Goal: Task Accomplishment & Management: Complete application form

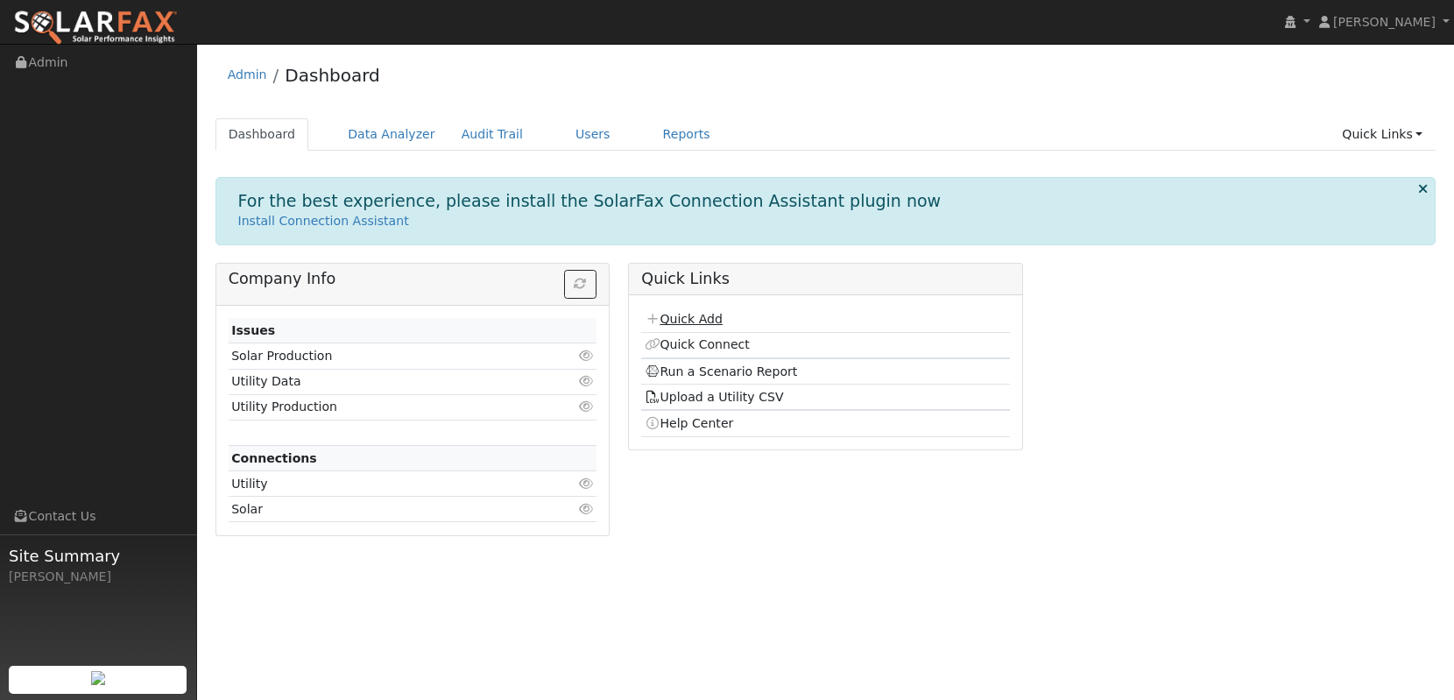
click at [685, 323] on link "Quick Add" at bounding box center [684, 319] width 78 height 14
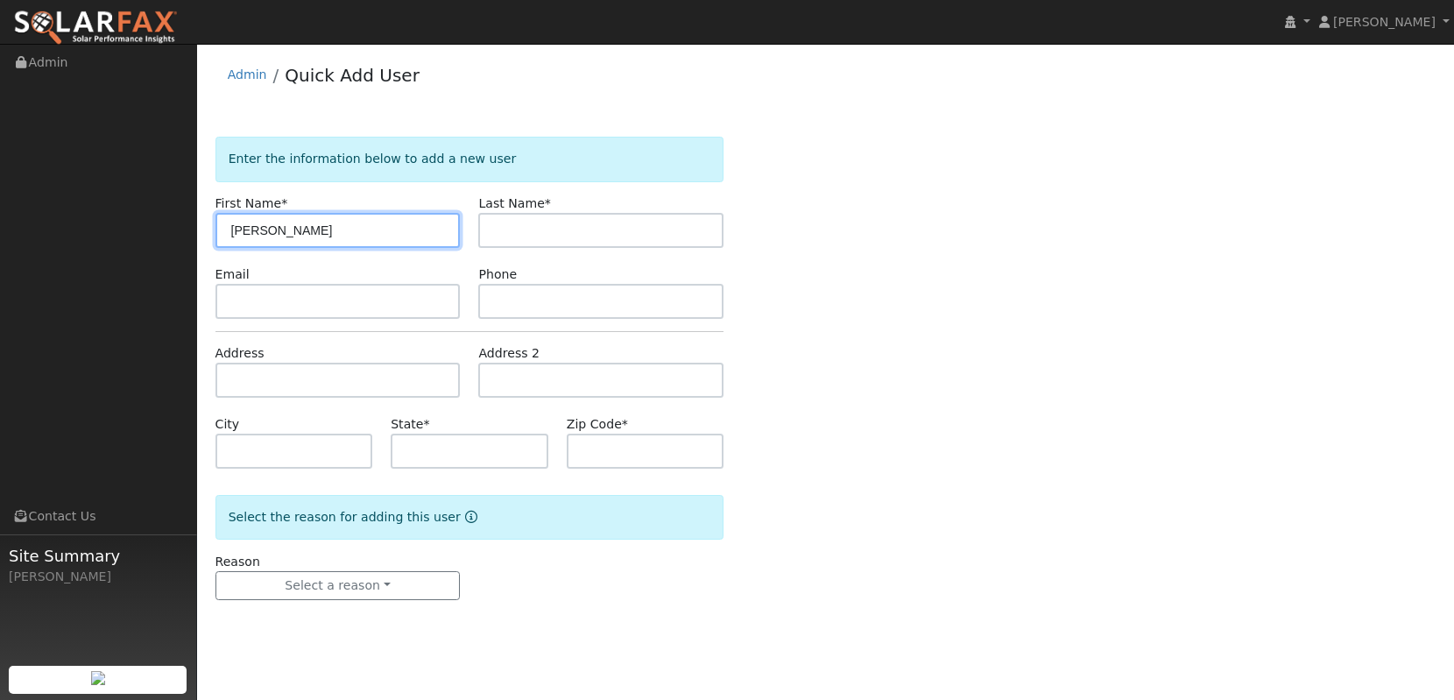
type input "[PERSON_NAME]"
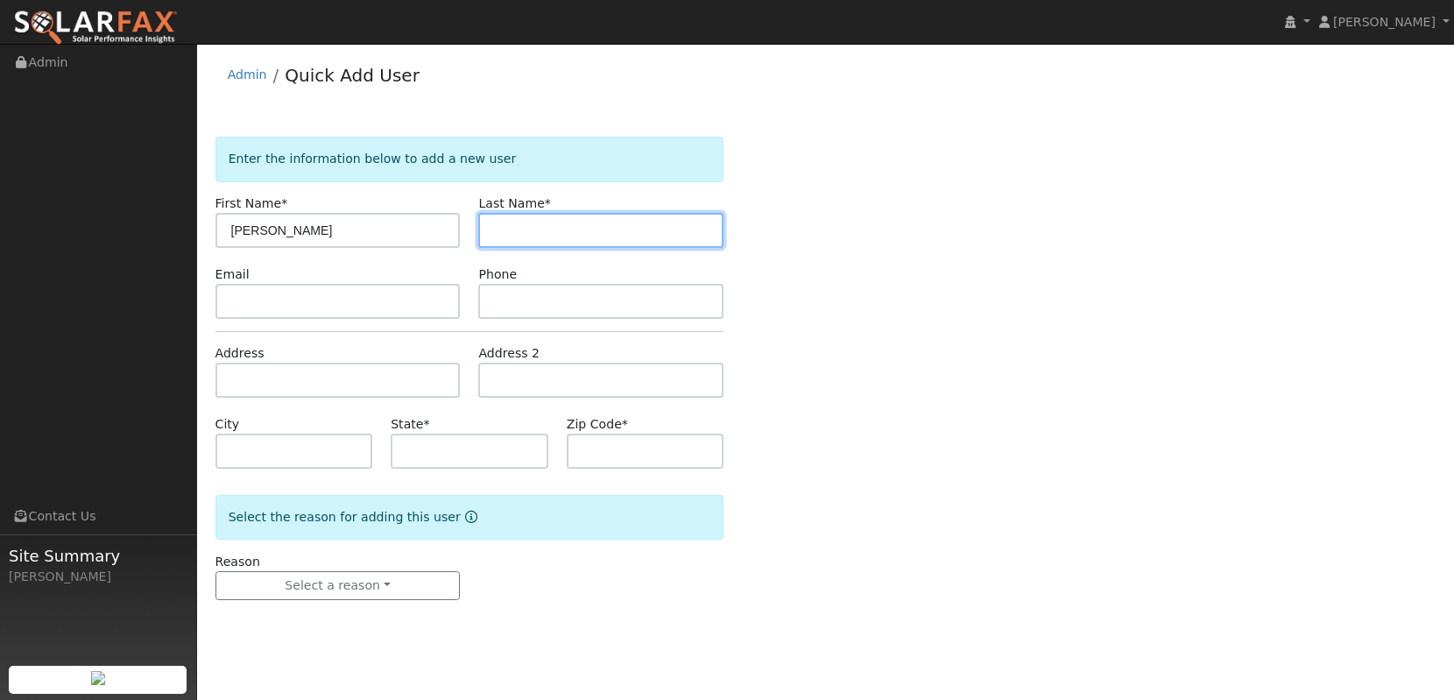
click at [710, 235] on input "text" at bounding box center [600, 230] width 245 height 35
type input "[PERSON_NAME]"
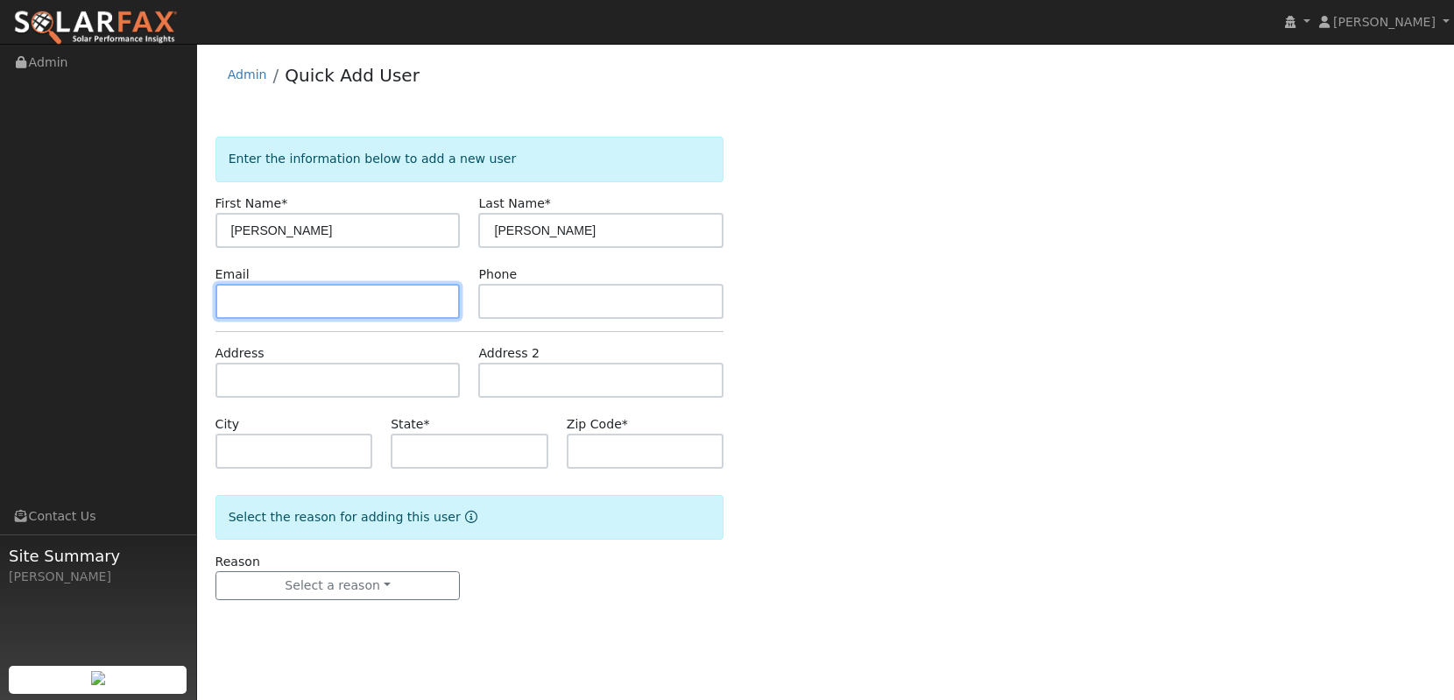
click at [398, 304] on input "text" at bounding box center [338, 301] width 245 height 35
paste input "juanjquintanilla12@yahoo.com"
type input "juanjquintanilla12@yahoo.com"
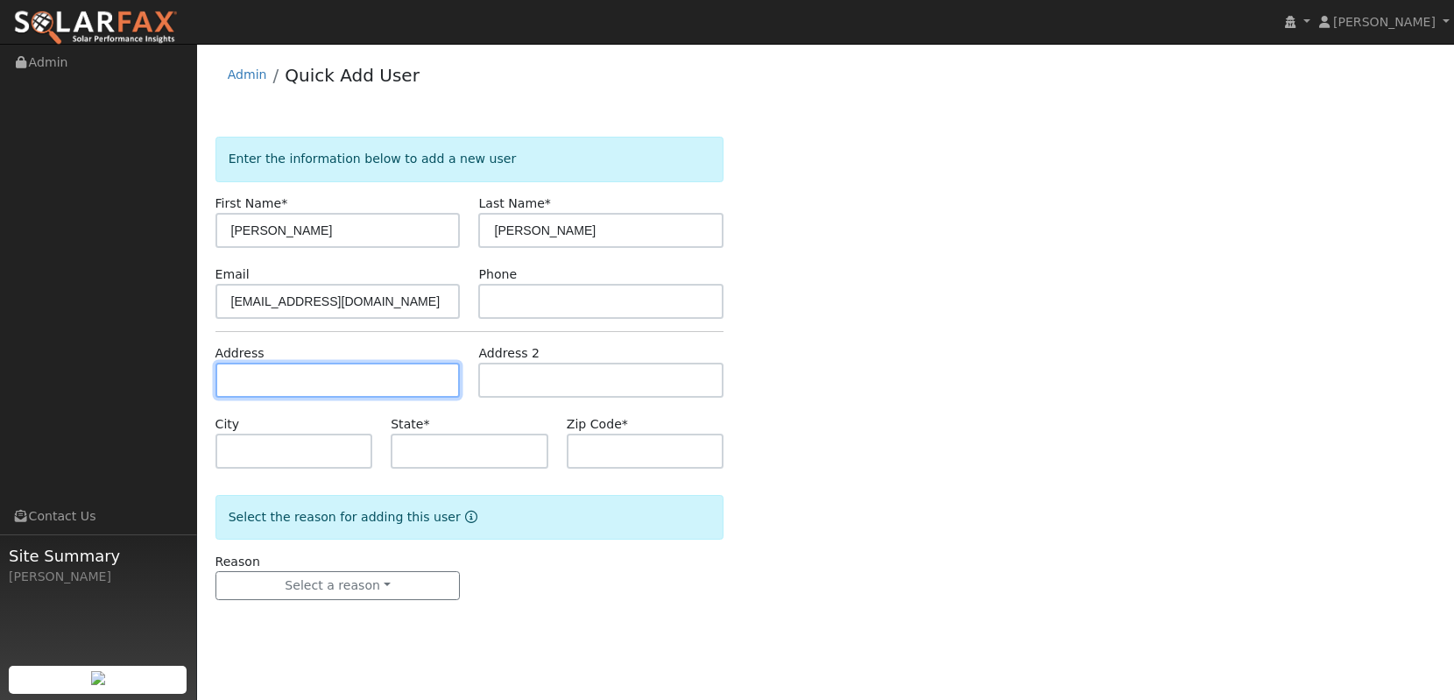
click at [441, 383] on input "text" at bounding box center [338, 380] width 245 height 35
paste input "1070 Honeywood Dr"
type input "1070 Honeywood Drive"
type input "Corona"
type input "CA"
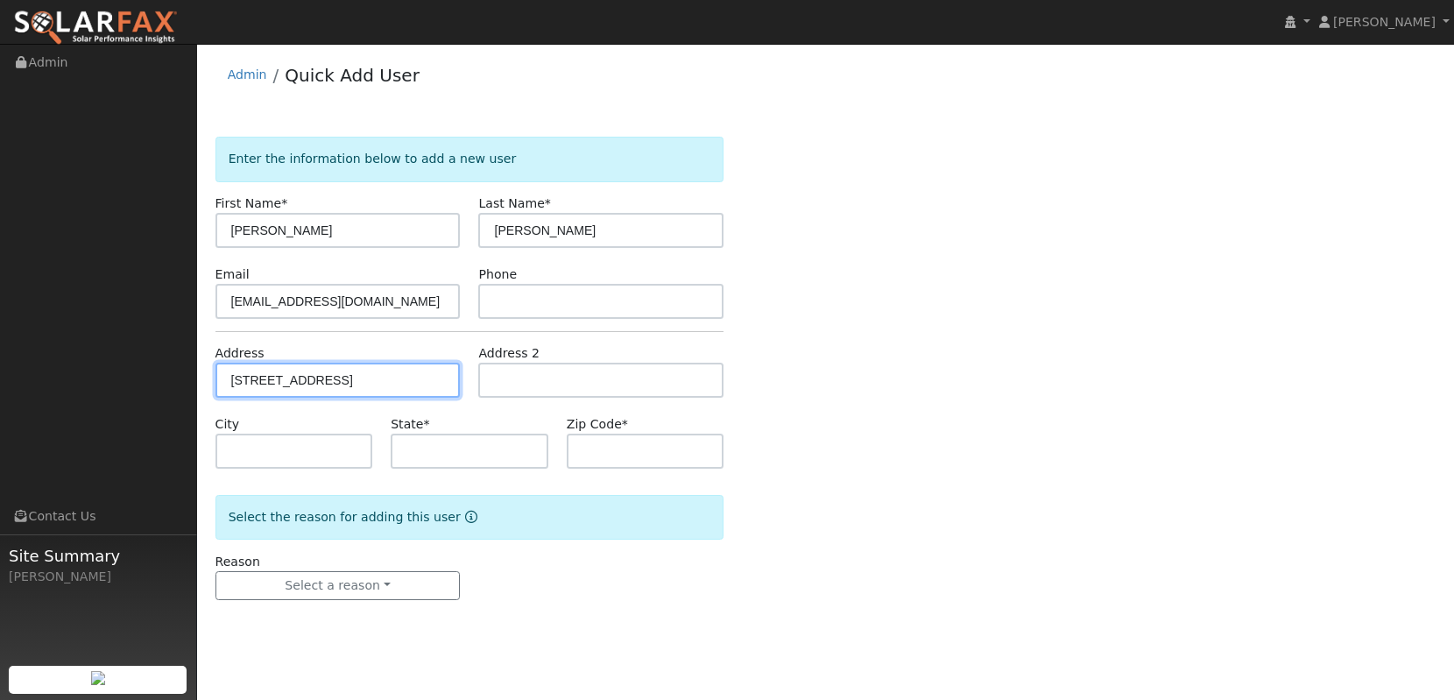
type input "92882"
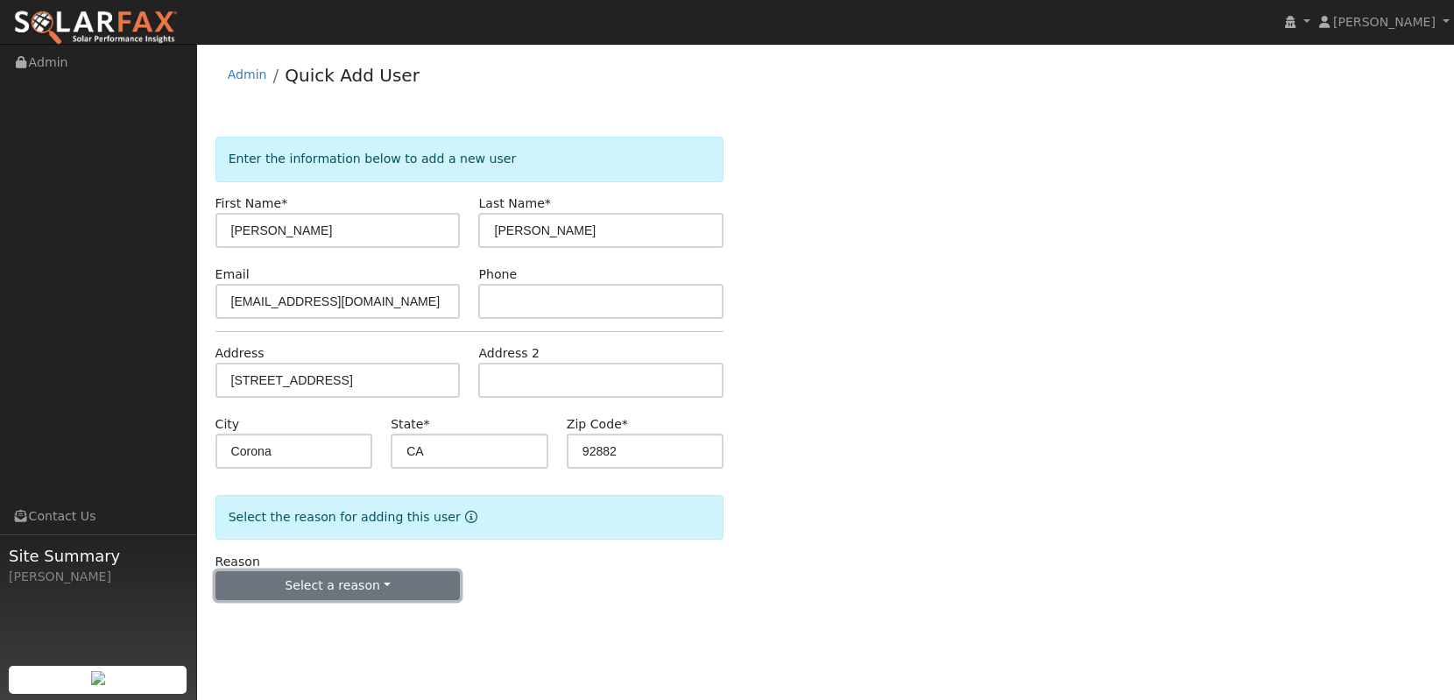
click at [386, 584] on button "Select a reason" at bounding box center [338, 586] width 245 height 30
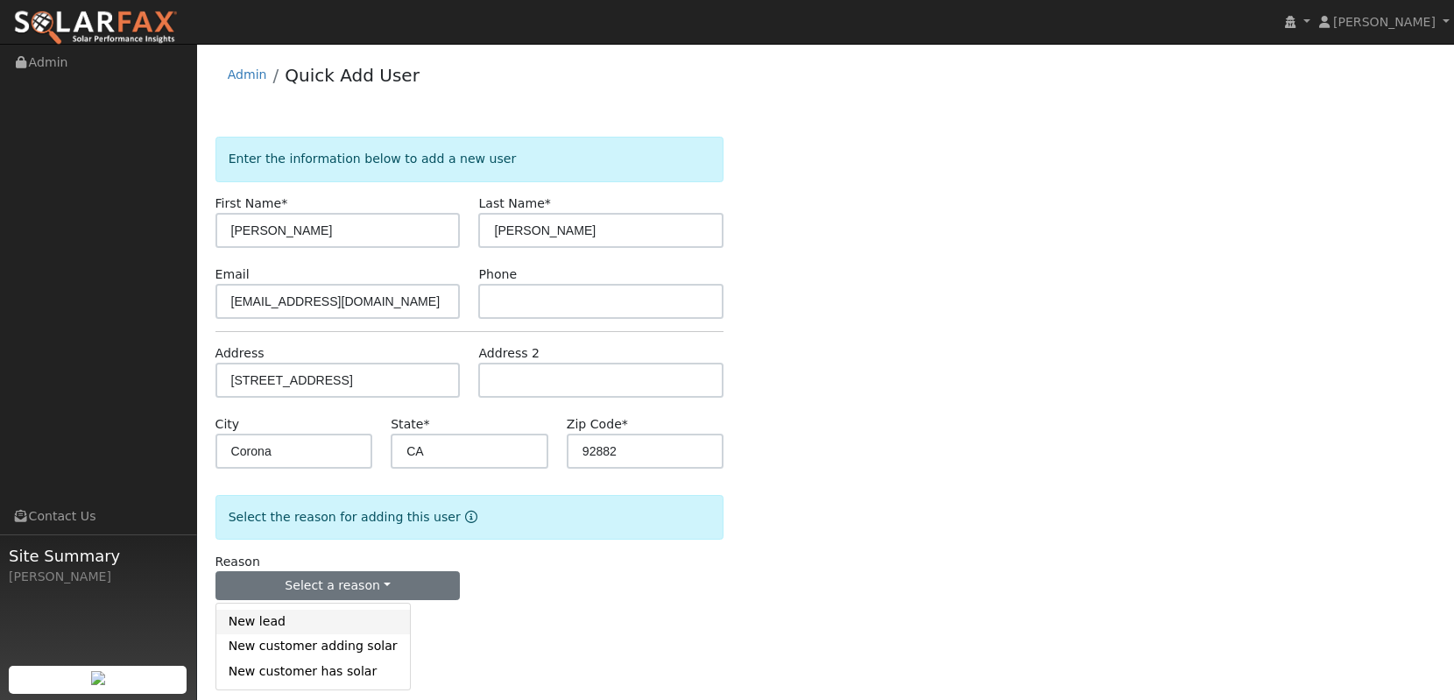
click at [357, 624] on link "New lead" at bounding box center [313, 622] width 194 height 25
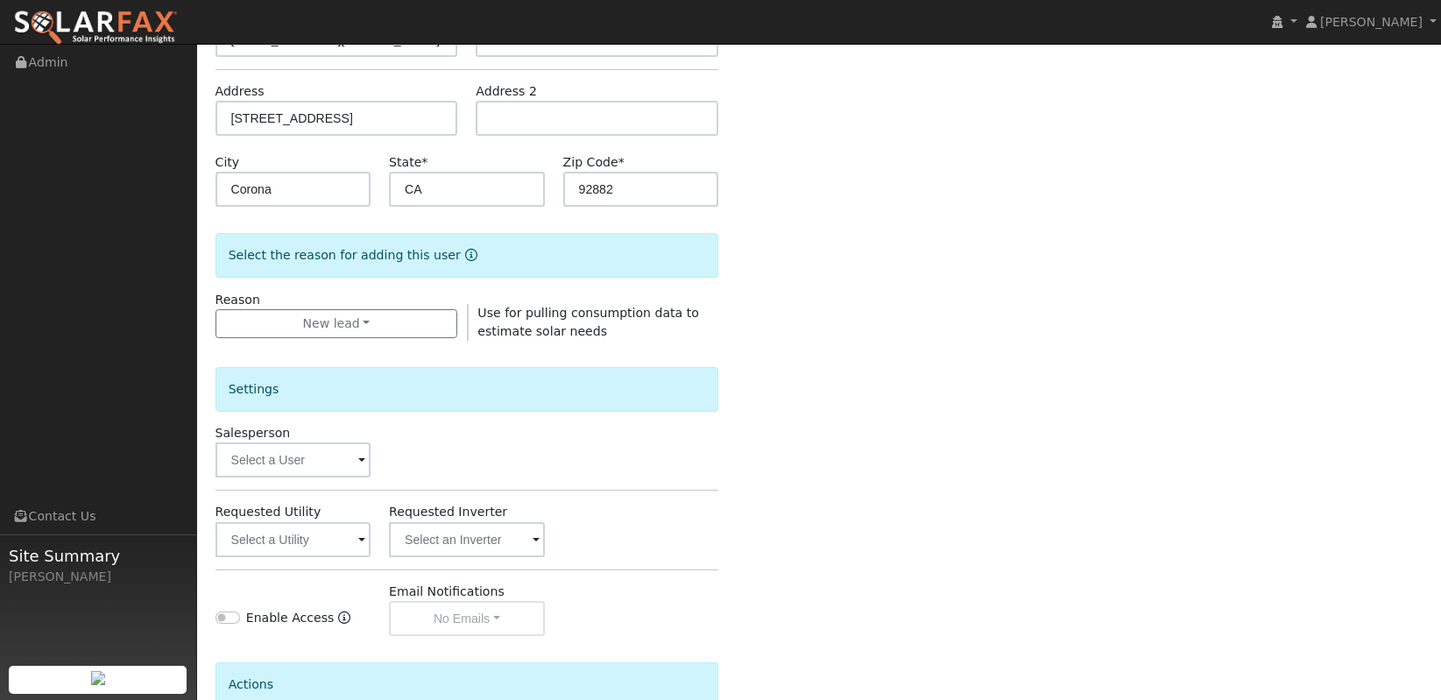
scroll to position [272, 0]
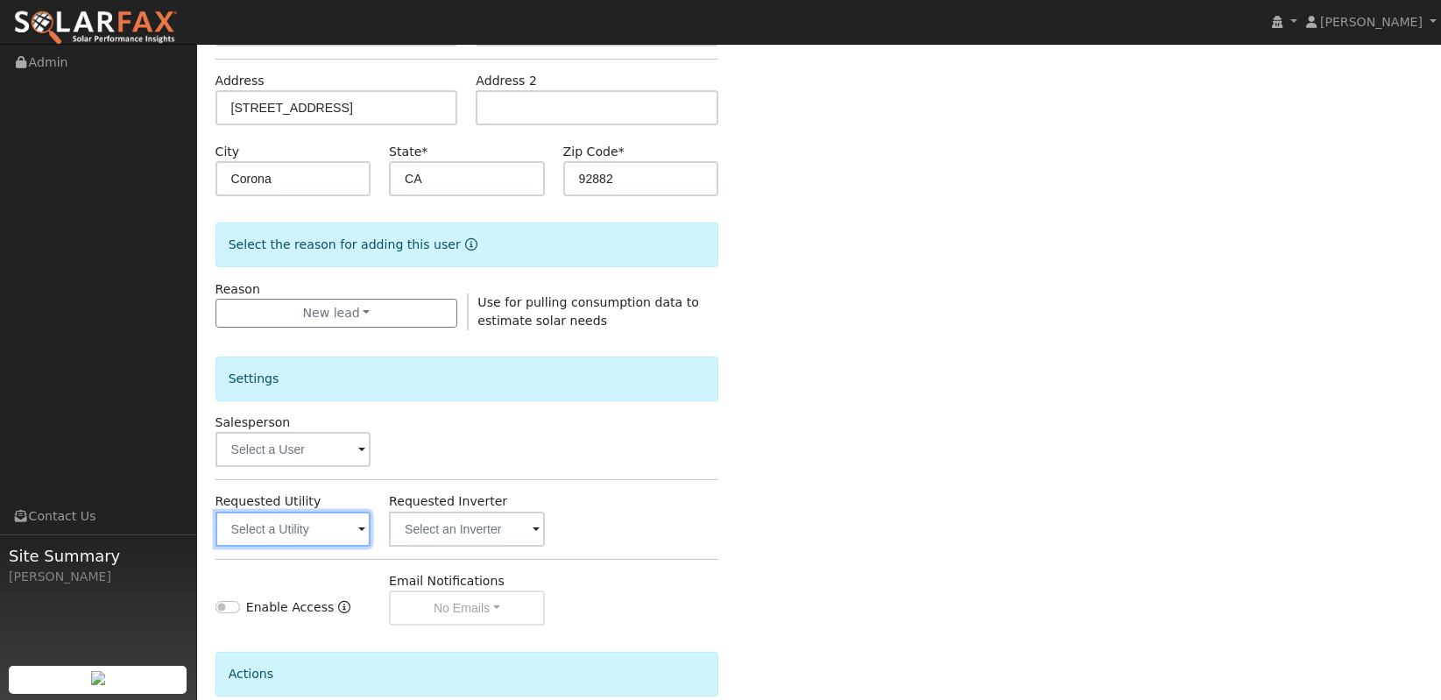
click at [312, 537] on input "text" at bounding box center [293, 529] width 155 height 35
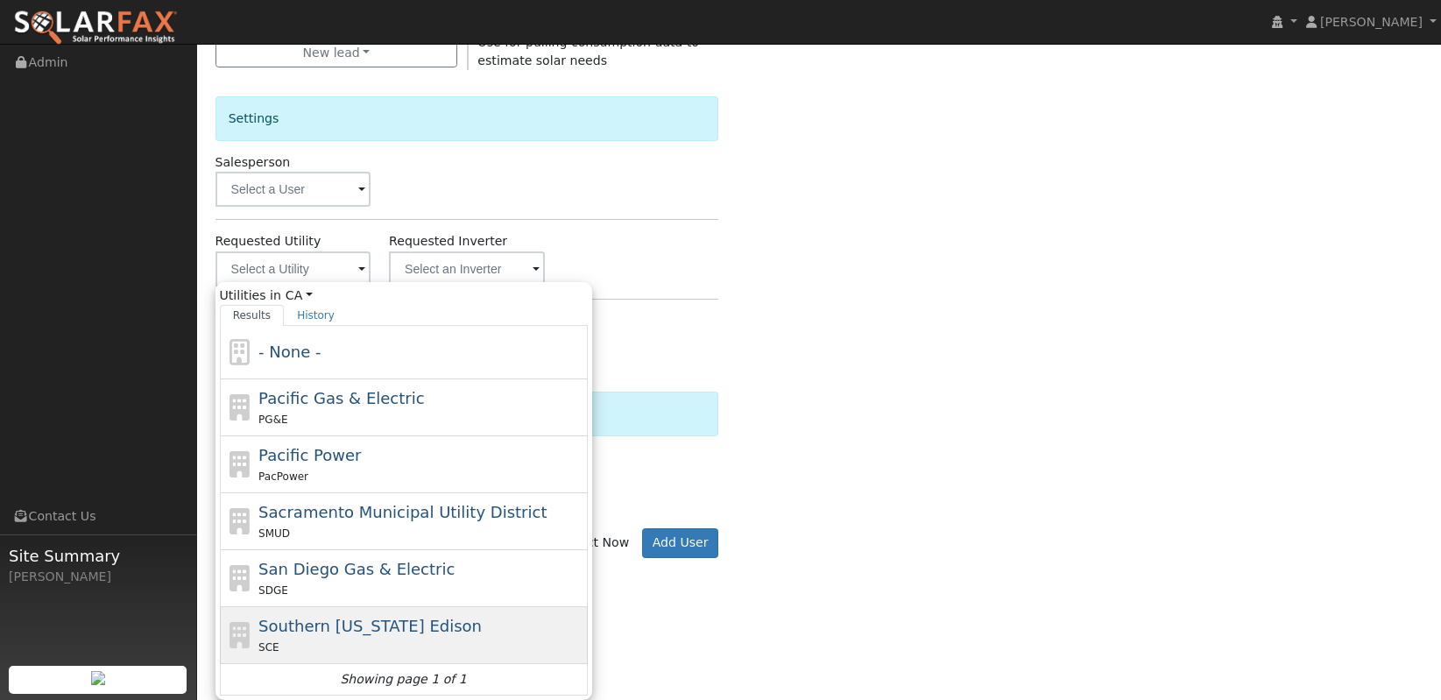
click at [426, 640] on div "SCE" at bounding box center [420, 647] width 325 height 18
type input "Southern California Edison"
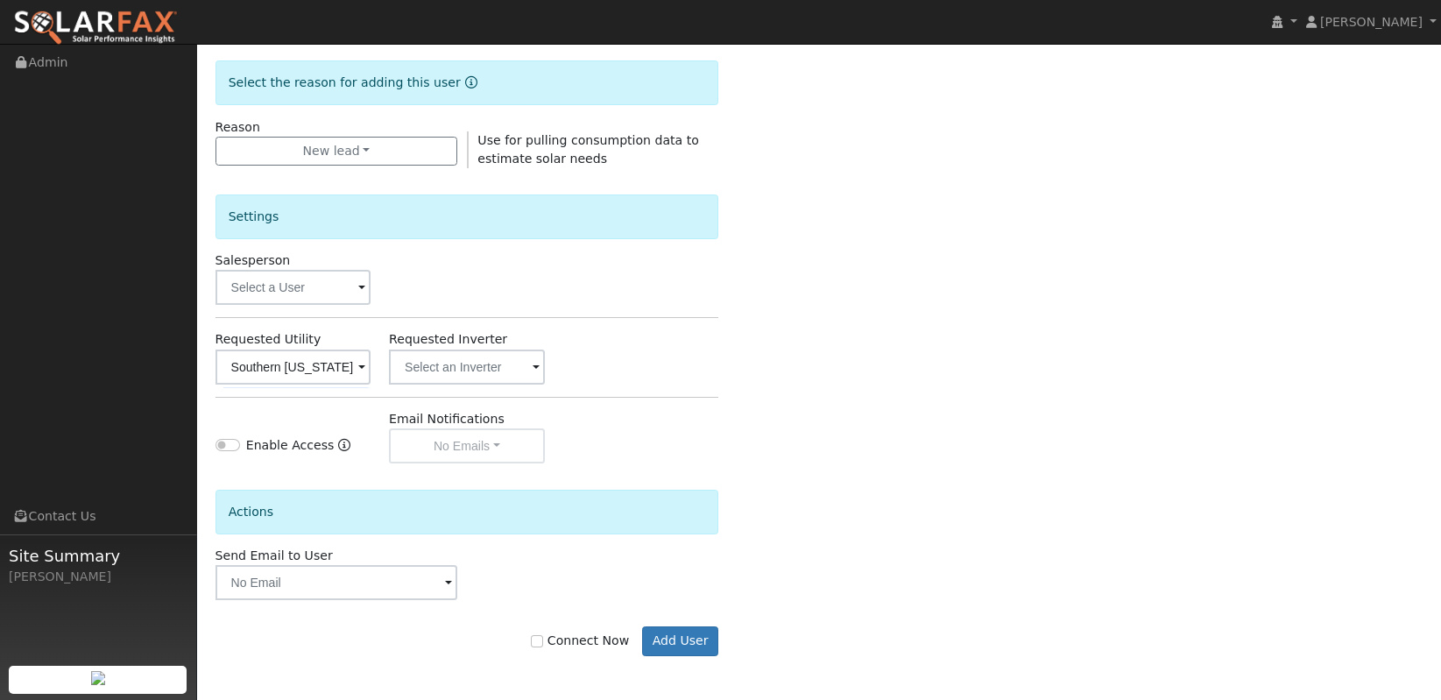
scroll to position [435, 0]
click at [230, 451] on input "Enable Access" at bounding box center [228, 445] width 25 height 12
checkbox input "true"
click at [314, 586] on input "text" at bounding box center [337, 582] width 243 height 35
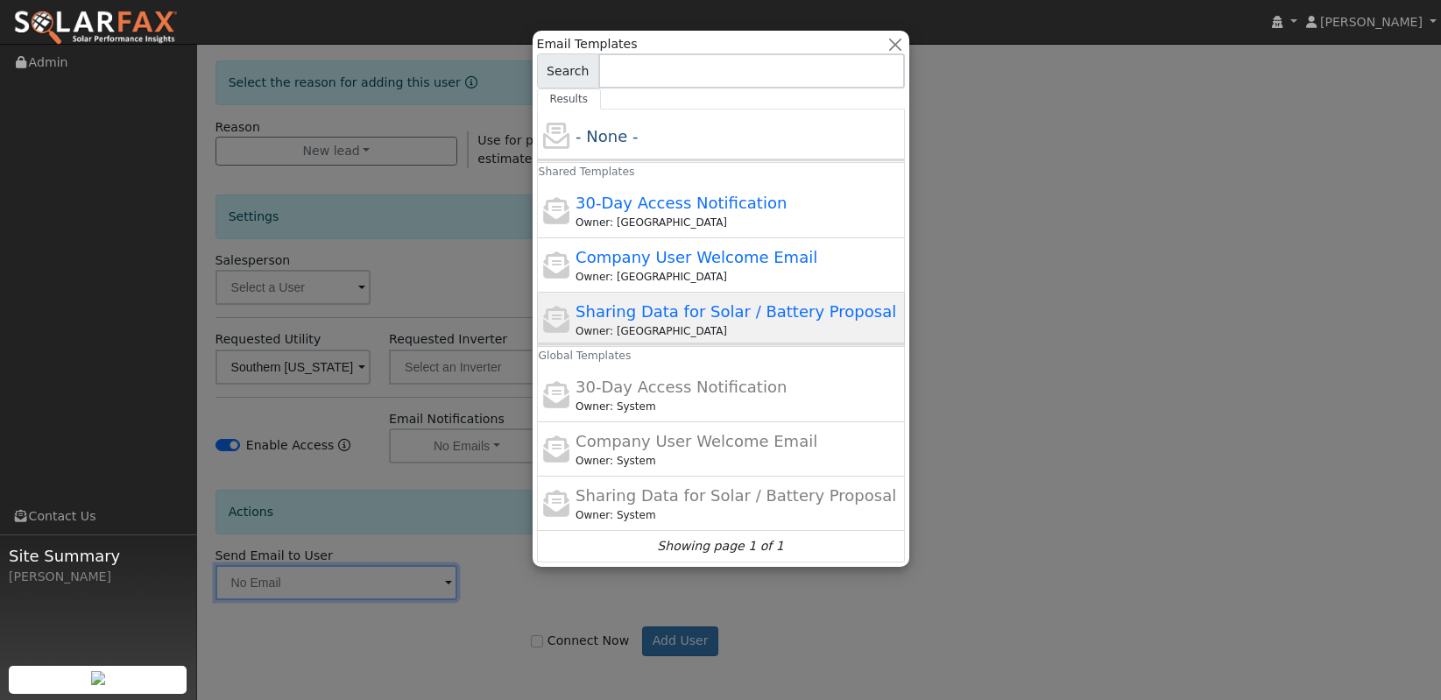
click at [640, 329] on div "Owner: ND" at bounding box center [738, 331] width 325 height 16
type input "Sharing Data for Solar / Battery Proposal"
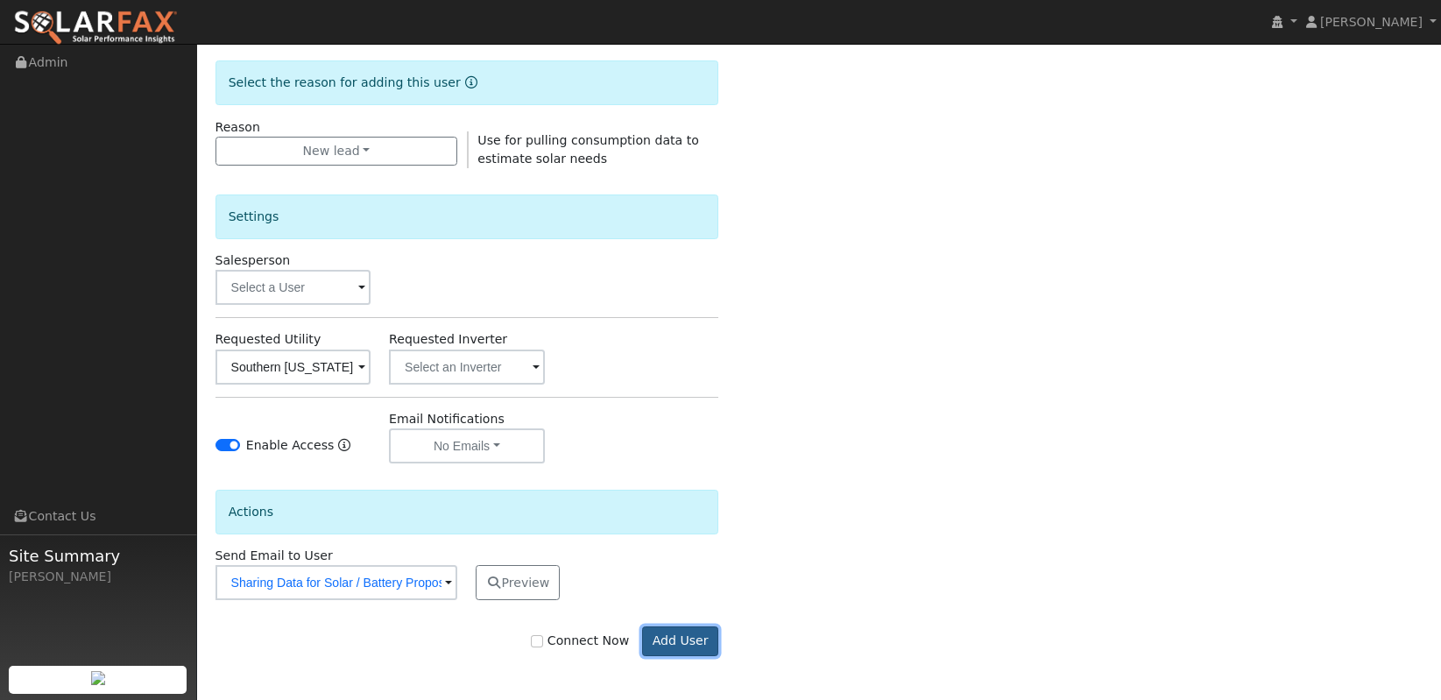
click at [681, 636] on button "Add User" at bounding box center [680, 641] width 76 height 30
